Goal: Find specific page/section: Find specific page/section

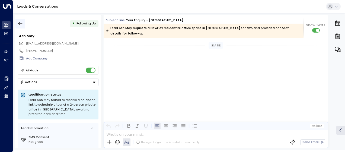
scroll to position [258, 0]
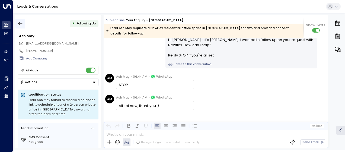
click at [21, 23] on icon "button" at bounding box center [20, 23] width 5 height 5
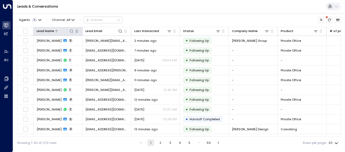
click at [71, 31] on icon at bounding box center [71, 31] width 4 height 4
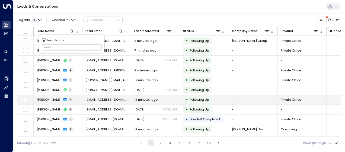
type input "**********"
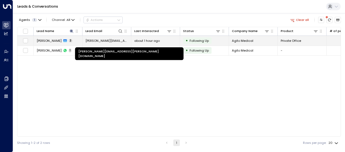
click at [119, 41] on span "[PERSON_NAME][EMAIL_ADDRESS][PERSON_NAME][DOMAIN_NAME]" at bounding box center [107, 41] width 43 height 4
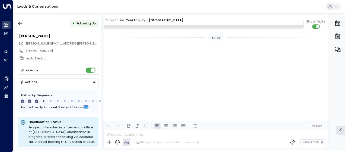
scroll to position [396, 0]
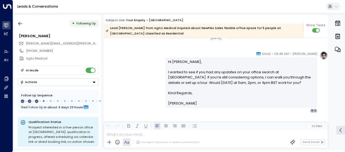
click at [150, 63] on div "[PERSON_NAME] • 06:48 AM • Email Hi [PERSON_NAME], I wanted to see if you had a…" at bounding box center [216, 82] width 225 height 62
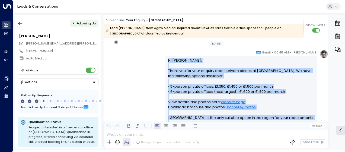
scroll to position [146, 0]
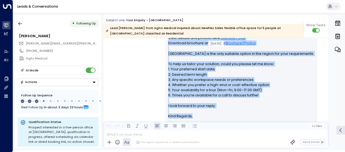
drag, startPoint x: 166, startPoint y: 103, endPoint x: 193, endPoint y: 119, distance: 31.4
click at [193, 119] on div "Hi [PERSON_NAME], Thank you for your enquiry about private offices at [GEOGRAPH…" at bounding box center [242, 61] width 152 height 139
drag, startPoint x: 193, startPoint y: 119, endPoint x: 181, endPoint y: 94, distance: 27.7
copy div "Hi [PERSON_NAME], Thank you for your enquiry about private offices at [GEOGRAPH…"
click at [134, 80] on div "[PERSON_NAME] • 06:48 AM • Email Hi [PERSON_NAME], Thank you for your enquiry a…" at bounding box center [216, 61] width 225 height 150
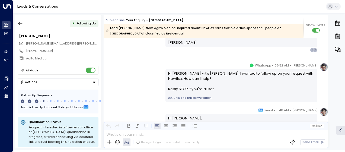
scroll to position [233, 0]
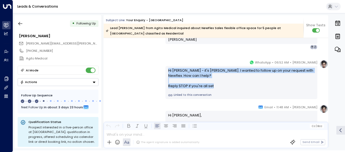
drag, startPoint x: 167, startPoint y: 69, endPoint x: 226, endPoint y: 91, distance: 62.3
click at [226, 91] on div "Hi [PERSON_NAME] - it's [PERSON_NAME]. I wanted to follow up on your request wi…" at bounding box center [242, 82] width 152 height 33
drag, startPoint x: 226, startPoint y: 91, endPoint x: 189, endPoint y: 81, distance: 37.5
copy div "Hi [PERSON_NAME] - it's [PERSON_NAME]. I wanted to follow up on your request wi…"
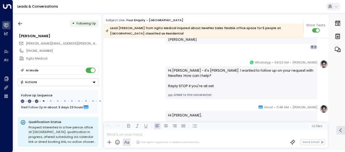
click at [127, 56] on div "[DATE] Trigger Email • • 06:46 AM • Email Contact Name [PERSON_NAME] Contact Em…" at bounding box center [216, 51] width 225 height 492
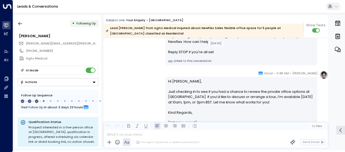
scroll to position [276, 0]
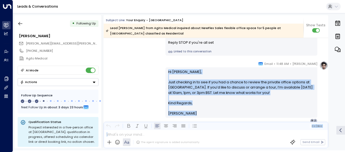
drag, startPoint x: 167, startPoint y: 69, endPoint x: 185, endPoint y: 138, distance: 71.1
click at [185, 138] on div "Subject Line: Your enquiry - [GEOGRAPHIC_DATA] Lead [PERSON_NAME] from Agito Me…" at bounding box center [216, 81] width 225 height 133
drag, startPoint x: 185, startPoint y: 138, endPoint x: 179, endPoint y: 86, distance: 52.1
copy div "Lo Ipsumdo, Sita consecte ad el sed do eiu tem i utlabo et dolore mag aliquae a…"
click at [22, 23] on icon "button" at bounding box center [20, 24] width 4 height 4
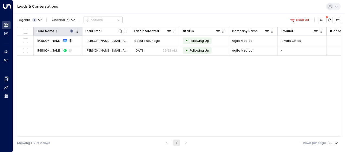
click at [72, 31] on icon at bounding box center [72, 31] width 4 height 4
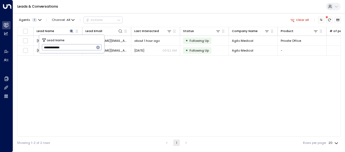
drag, startPoint x: 42, startPoint y: 48, endPoint x: 87, endPoint y: 50, distance: 45.4
click at [87, 50] on input "**********" at bounding box center [68, 47] width 53 height 9
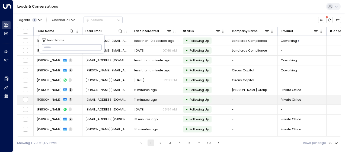
type input "**********"
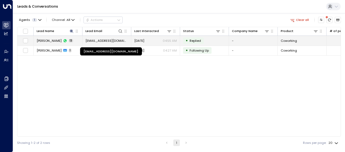
click at [111, 40] on span "[EMAIL_ADDRESS][DOMAIN_NAME]" at bounding box center [107, 41] width 43 height 4
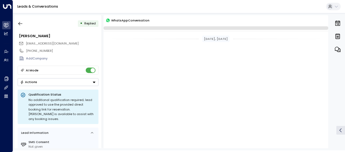
scroll to position [773, 0]
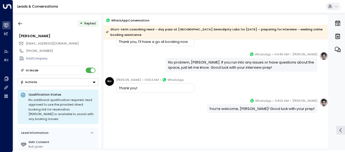
click at [132, 55] on div "[PERSON_NAME] • 04:49 AM • WhatsApp No problem, [PERSON_NAME]. If you run into …" at bounding box center [216, 62] width 225 height 20
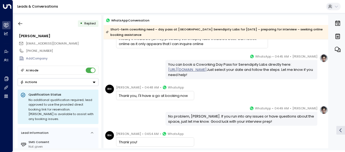
scroll to position [488, 0]
